Goal: Task Accomplishment & Management: Use online tool/utility

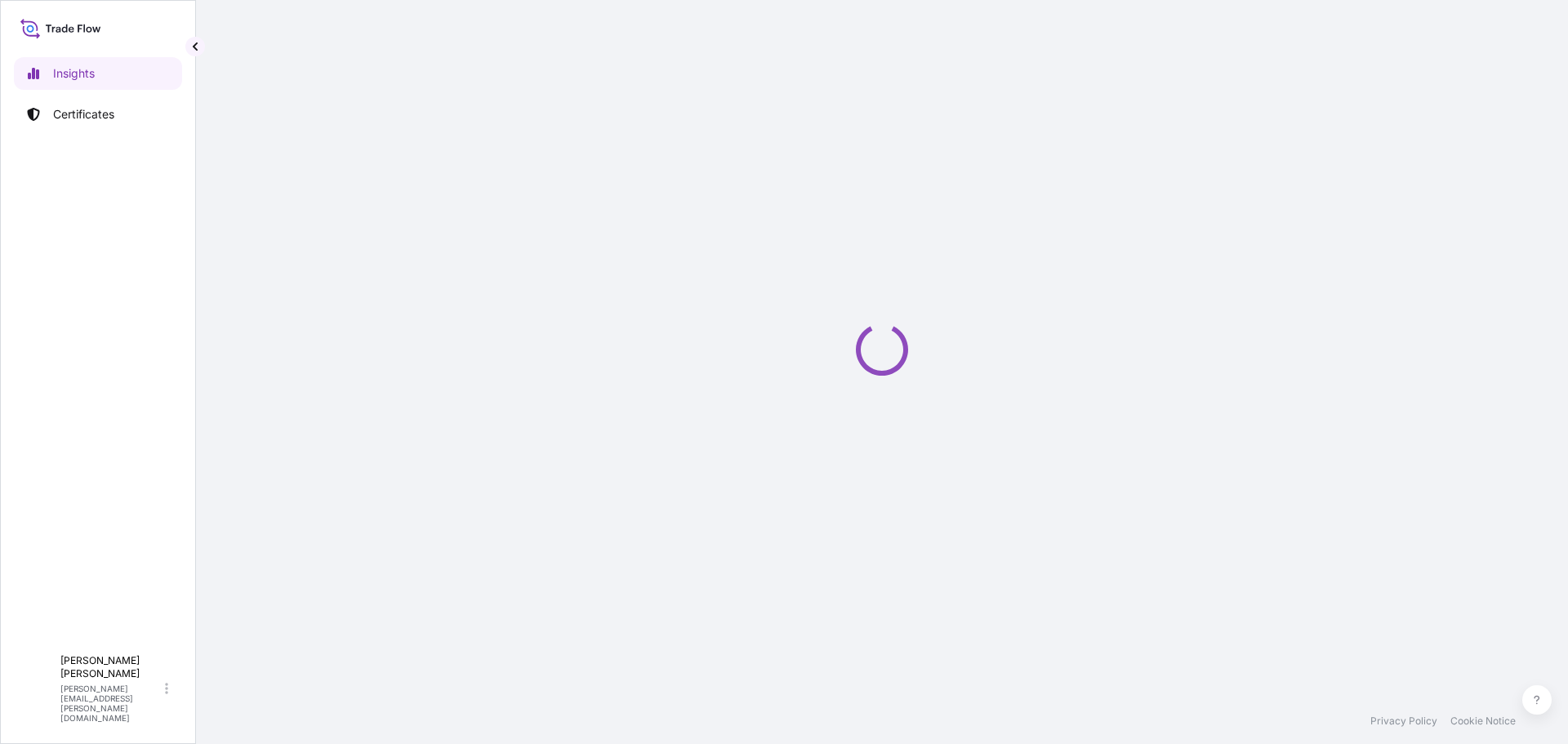
select select "2025"
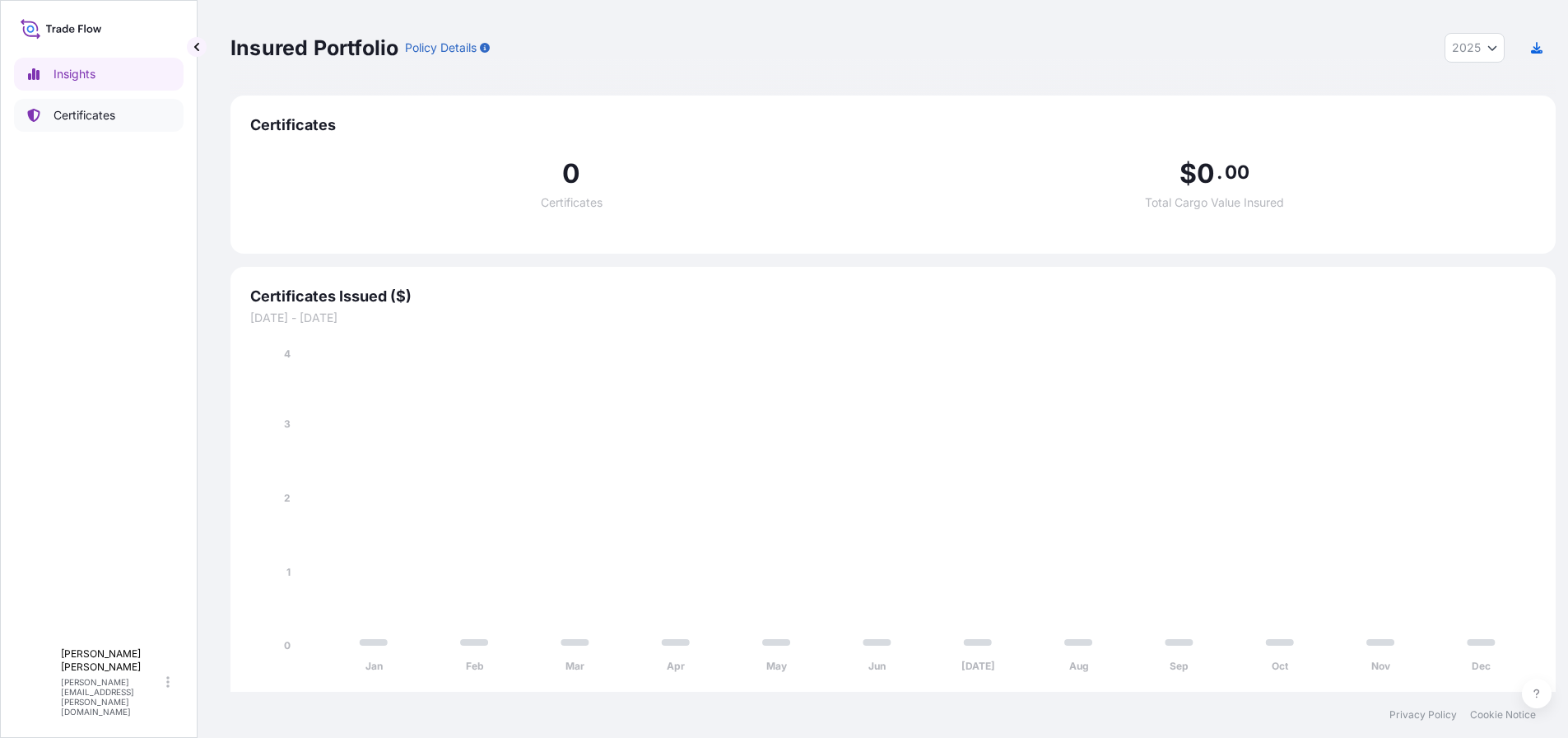
click at [82, 117] on p "Certificates" at bounding box center [84, 115] width 62 height 16
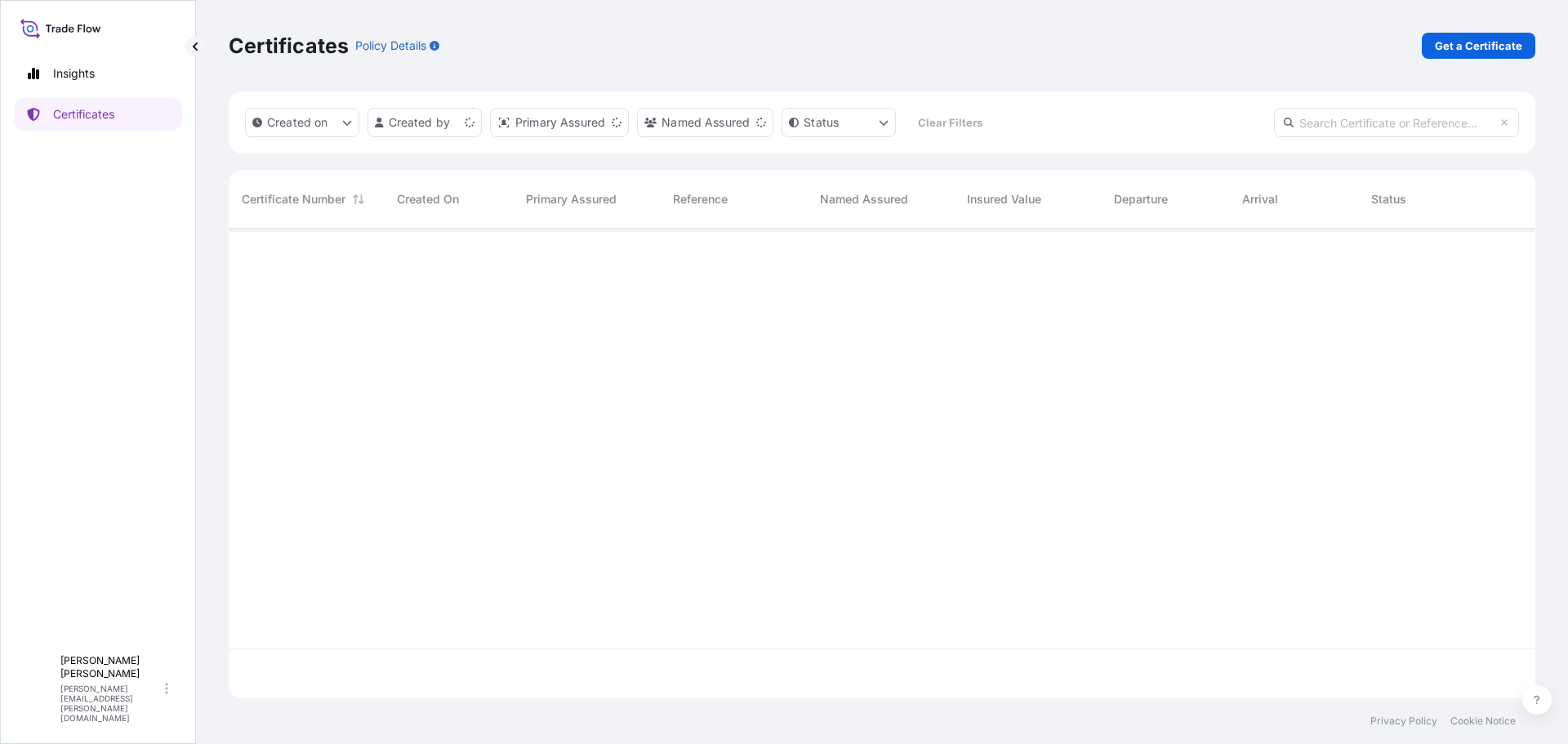
scroll to position [467, 1294]
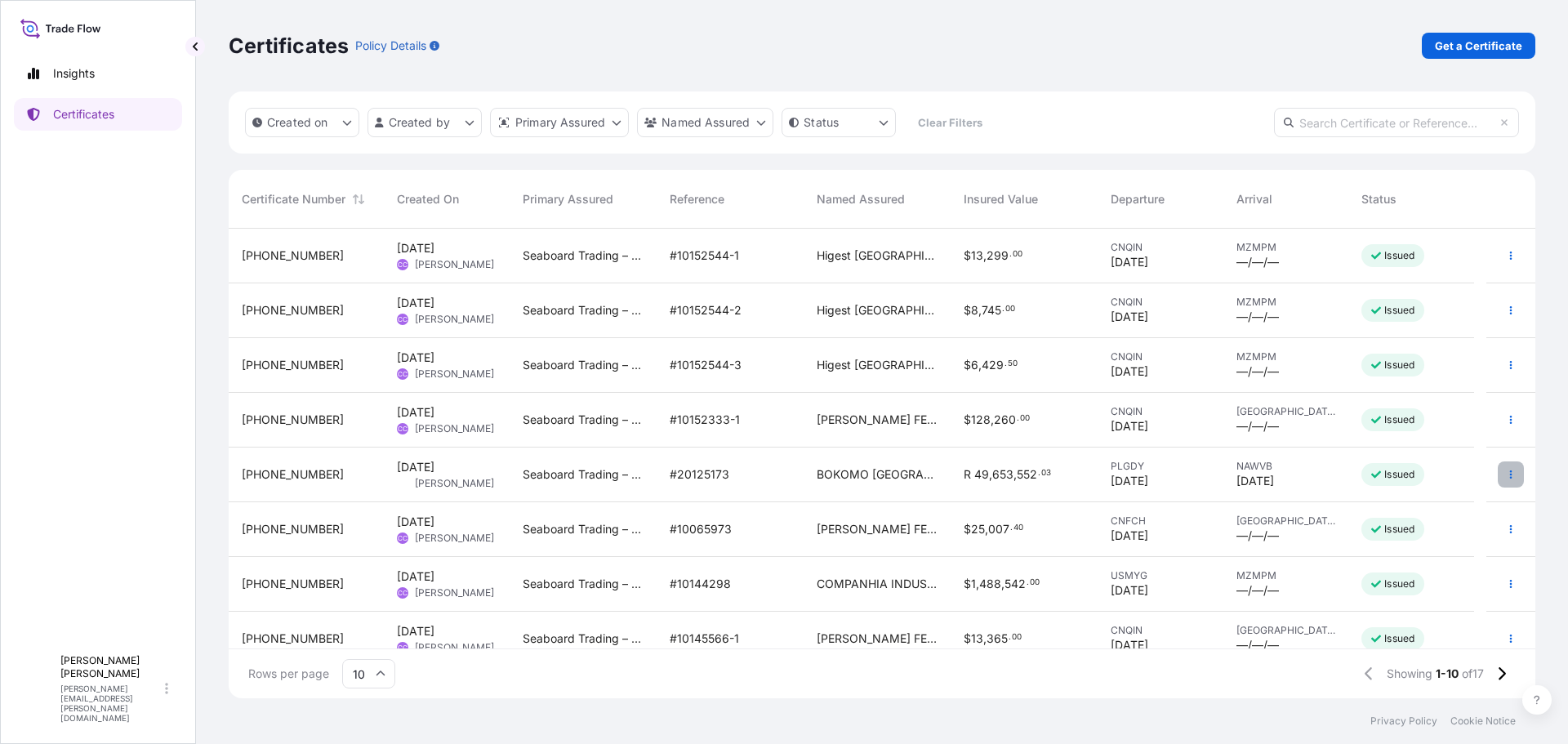
click at [1254, 469] on button "button" at bounding box center [1511, 475] width 27 height 27
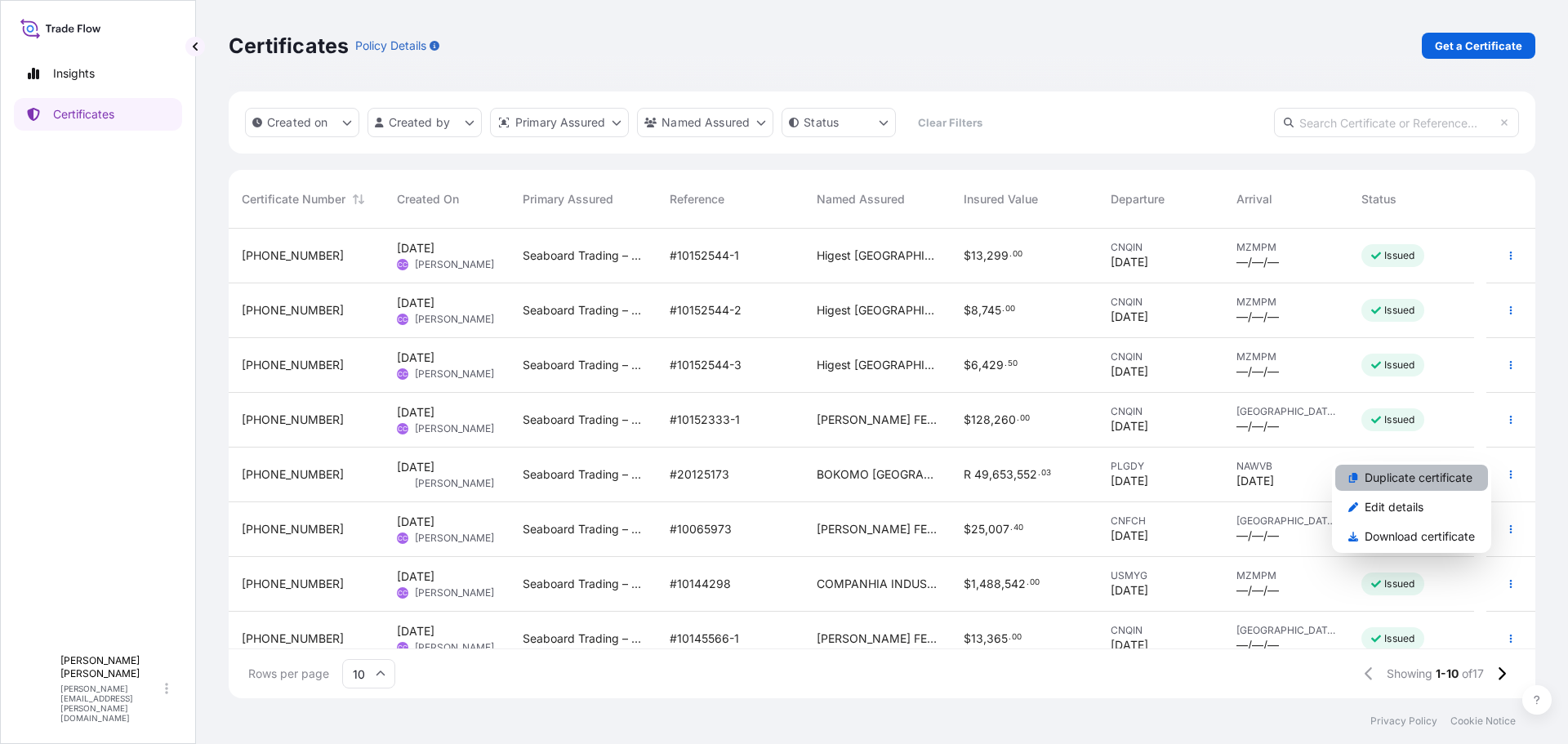
click at [1254, 472] on p "Duplicate certificate" at bounding box center [1418, 477] width 108 height 16
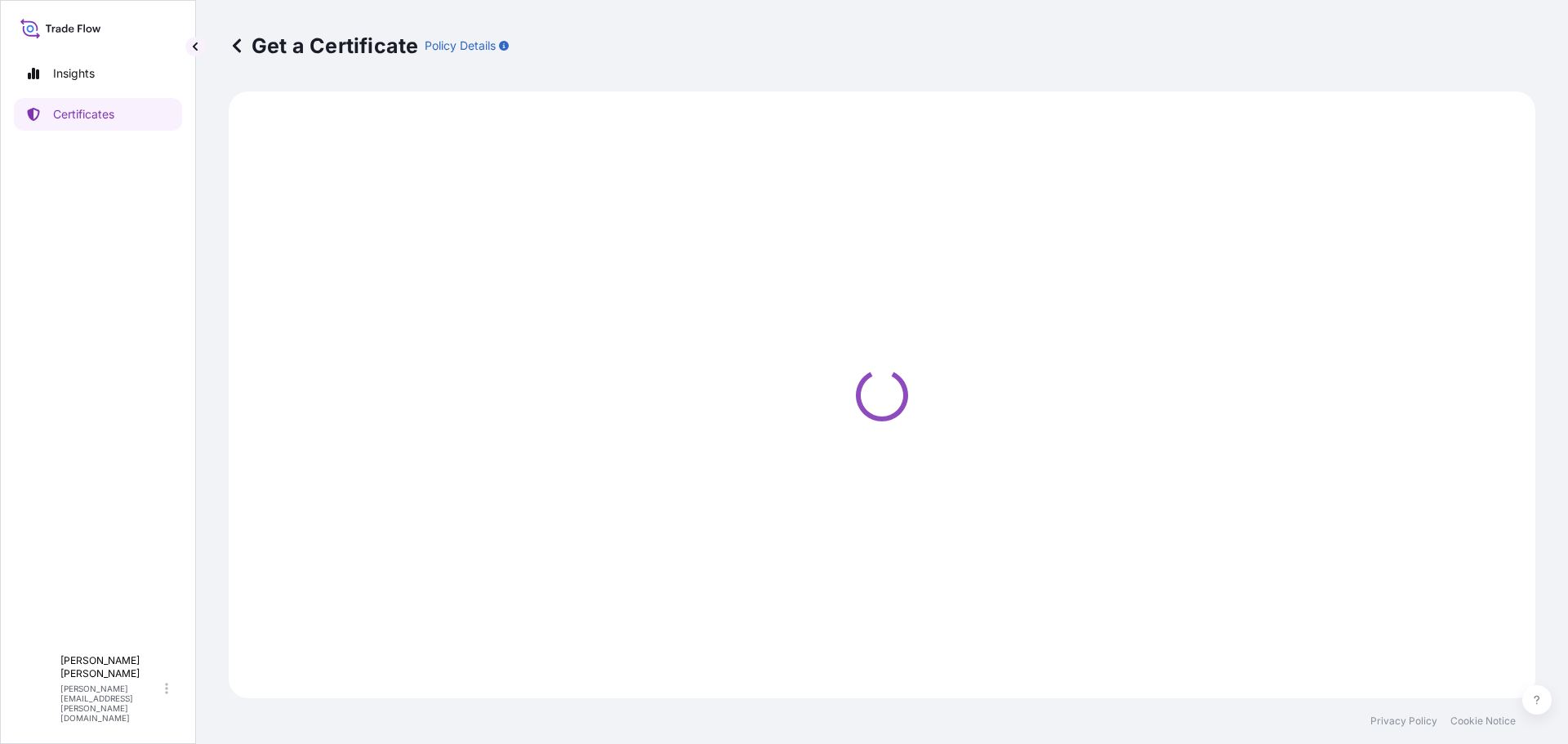
select select "Road / Inland"
select select "Ocean Vessel"
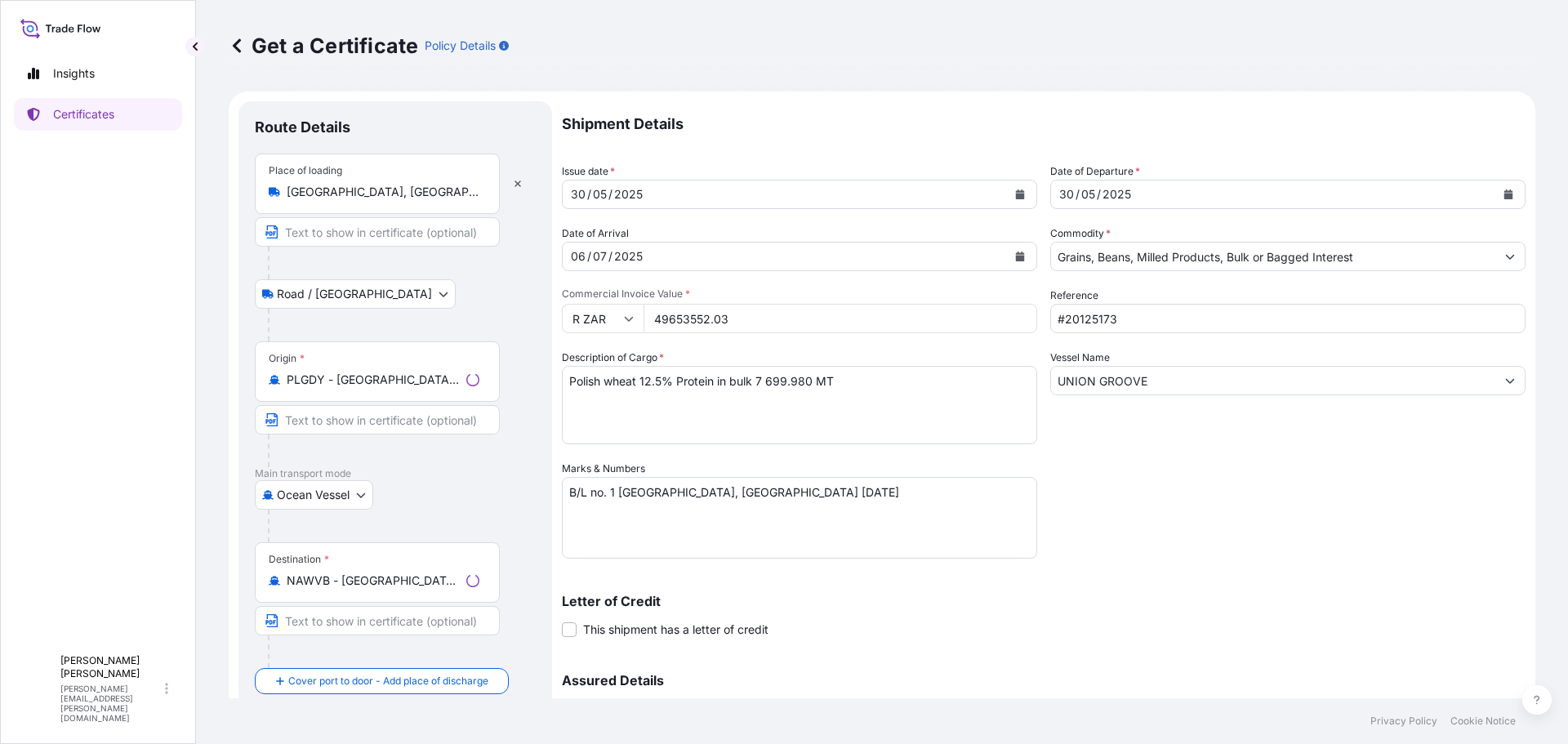
select select "31641"
click at [924, 191] on div "30 / 05 / 2025" at bounding box center [785, 194] width 444 height 29
